Goal: Information Seeking & Learning: Learn about a topic

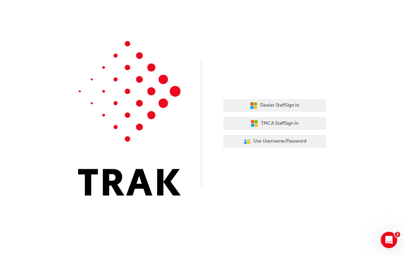
click at [291, 108] on span "Dealer Staff Sign In" at bounding box center [279, 106] width 39 height 8
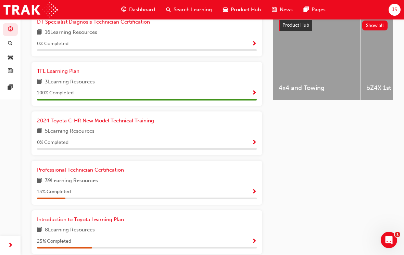
scroll to position [291, 0]
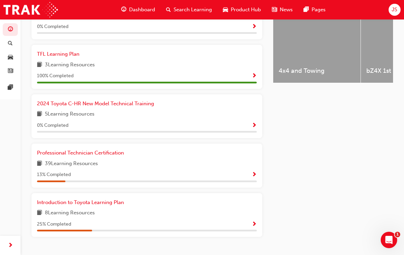
click at [197, 160] on div "39 Learning Resources" at bounding box center [147, 164] width 220 height 9
click at [214, 165] on div "Professional Technician Certification 39 Learning Resources 13 % Completed" at bounding box center [147, 165] width 220 height 33
click at [115, 152] on link "Professional Technician Certification" at bounding box center [82, 153] width 90 height 8
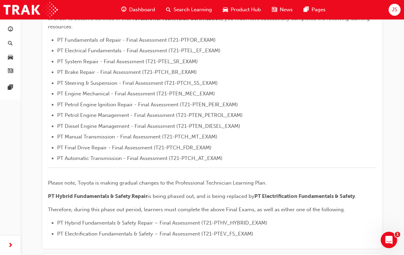
scroll to position [259, 0]
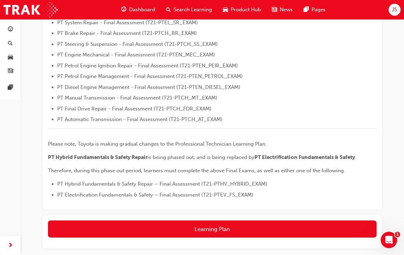
click at [141, 12] on span "Dashboard" at bounding box center [142, 10] width 26 height 8
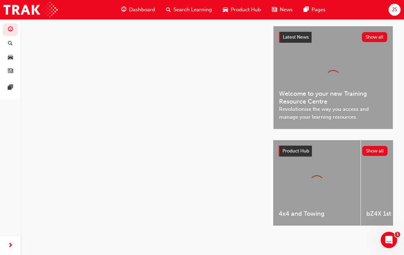
click at [140, 12] on span "Dashboard" at bounding box center [142, 10] width 26 height 8
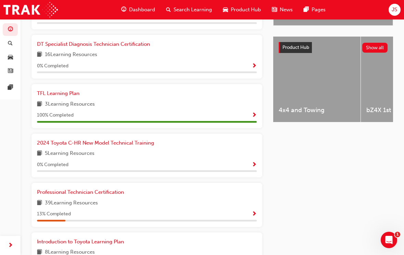
scroll to position [291, 0]
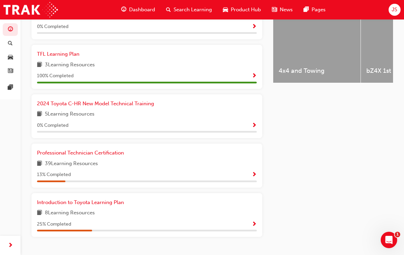
click at [140, 160] on div "39 Learning Resources" at bounding box center [147, 164] width 220 height 9
click at [255, 173] on span "Show Progress" at bounding box center [254, 175] width 5 height 6
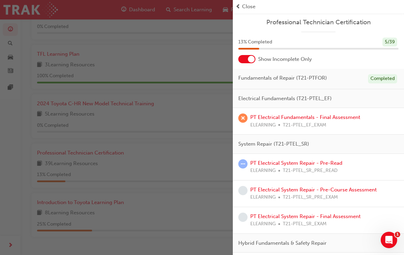
click at [329, 163] on link "PT Electrical System Repair - Pre-Read" at bounding box center [296, 163] width 92 height 6
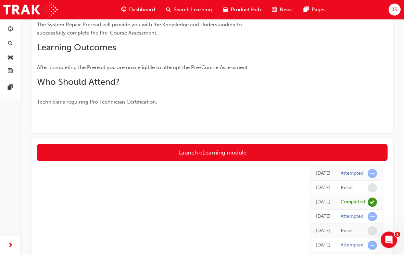
scroll to position [99, 0]
click at [336, 151] on link "Launch eLearning module" at bounding box center [212, 152] width 350 height 17
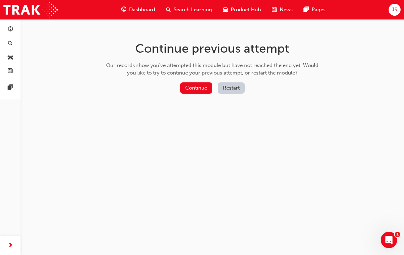
click at [197, 87] on button "Continue" at bounding box center [196, 87] width 32 height 11
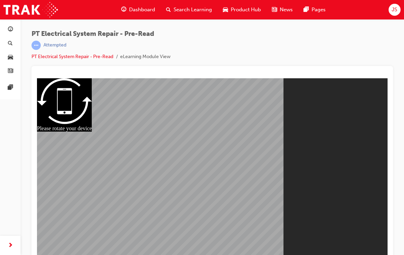
scroll to position [9, 0]
